Goal: Task Accomplishment & Management: Use online tool/utility

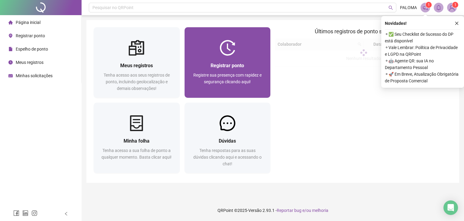
click at [203, 63] on div "Registrar ponto" at bounding box center [228, 66] width 72 height 8
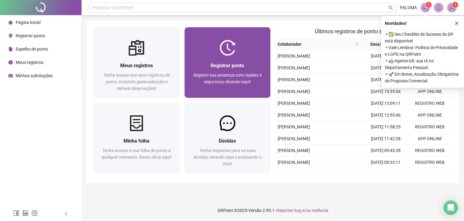
click at [202, 63] on div "Registrar ponto" at bounding box center [228, 66] width 72 height 8
click at [222, 79] on span "Registre sua presença com rapidez e segurança clicando aqui!" at bounding box center [227, 78] width 68 height 11
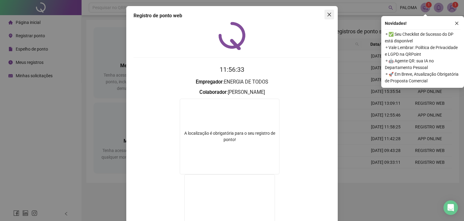
click at [329, 14] on icon "close" at bounding box center [329, 14] width 5 height 5
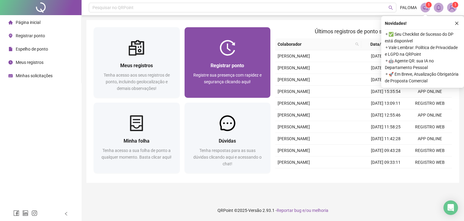
click at [222, 34] on div "Registrar ponto Registre sua presença com rapidez e segurança clicando aqui!" at bounding box center [228, 62] width 86 height 70
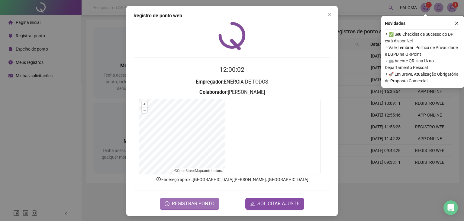
click at [197, 200] on span "REGISTRAR PONTO" at bounding box center [193, 203] width 43 height 7
